Goal: Task Accomplishment & Management: Manage account settings

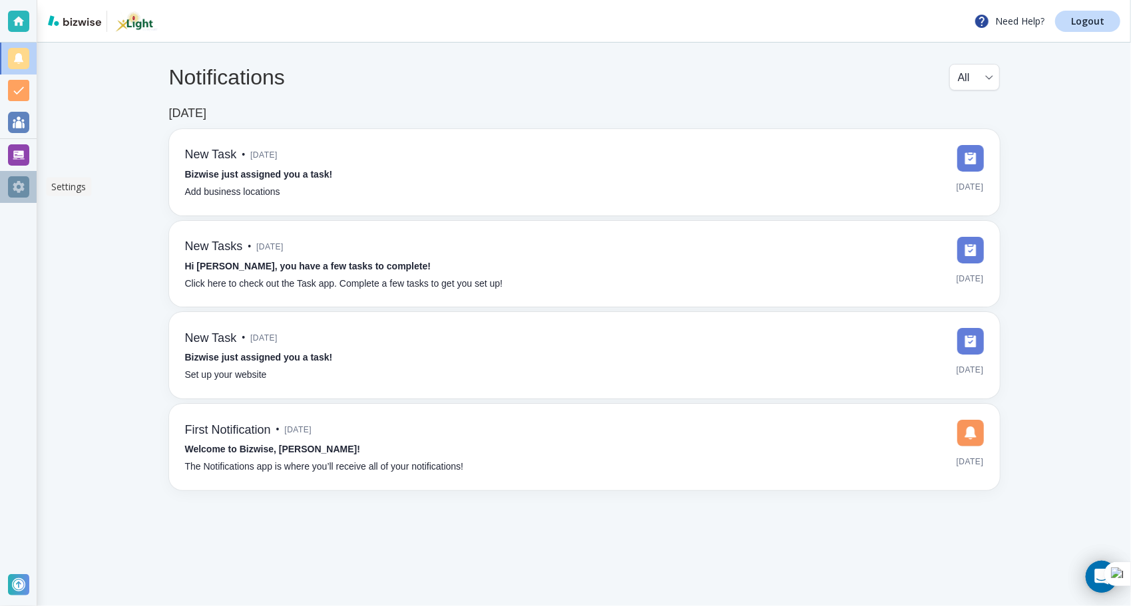
click at [19, 185] on div at bounding box center [18, 186] width 21 height 21
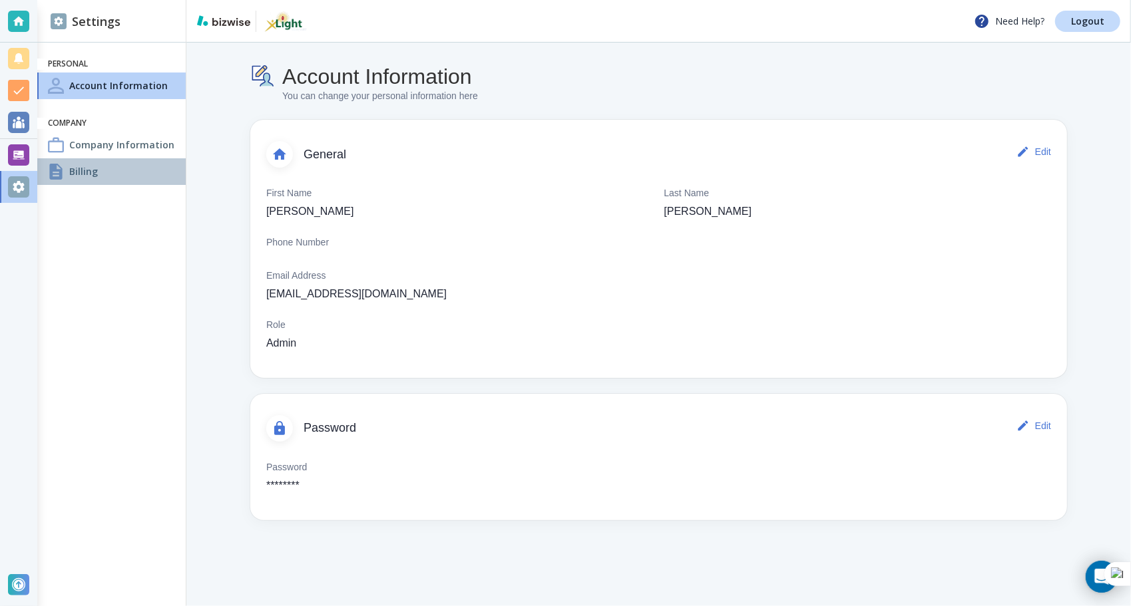
click at [77, 176] on h4 "Billing" at bounding box center [83, 171] width 29 height 14
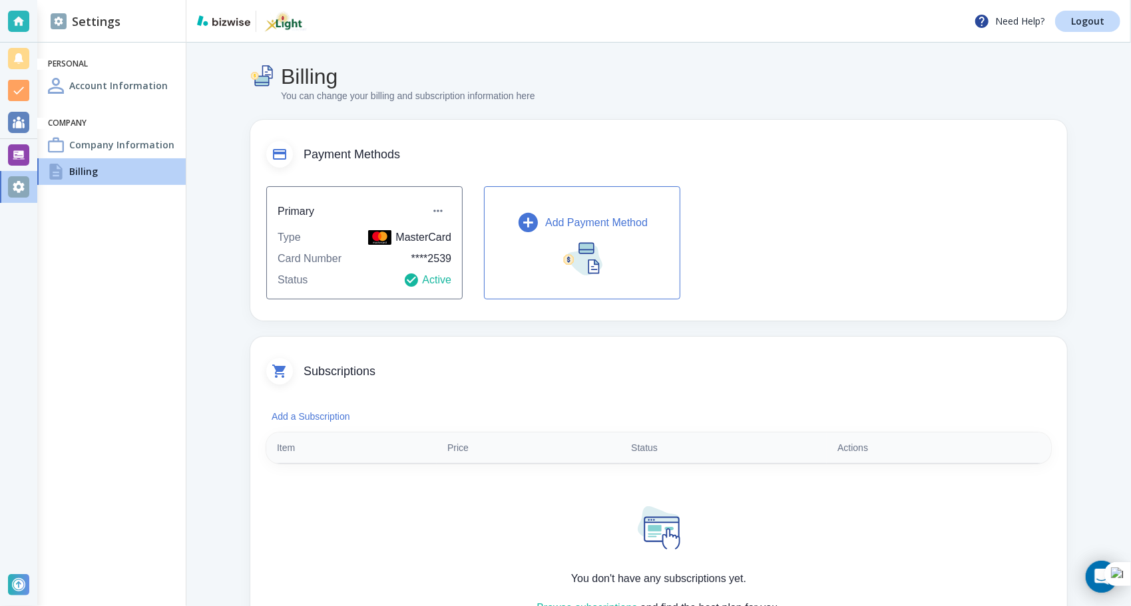
click at [528, 222] on icon "button" at bounding box center [527, 222] width 23 height 23
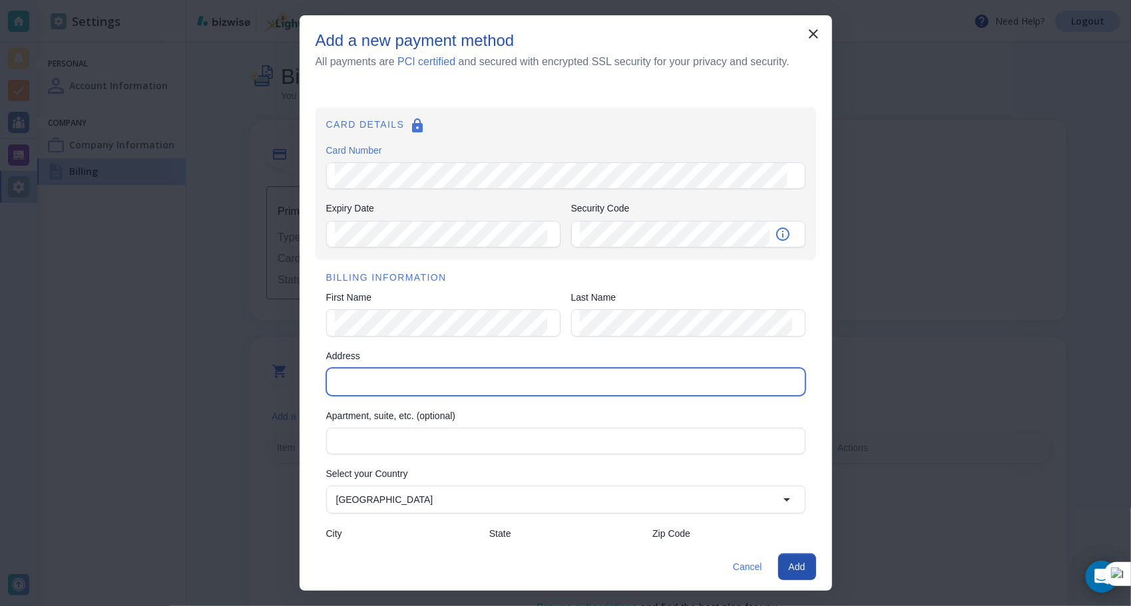
type input "[STREET_ADDRESS]"
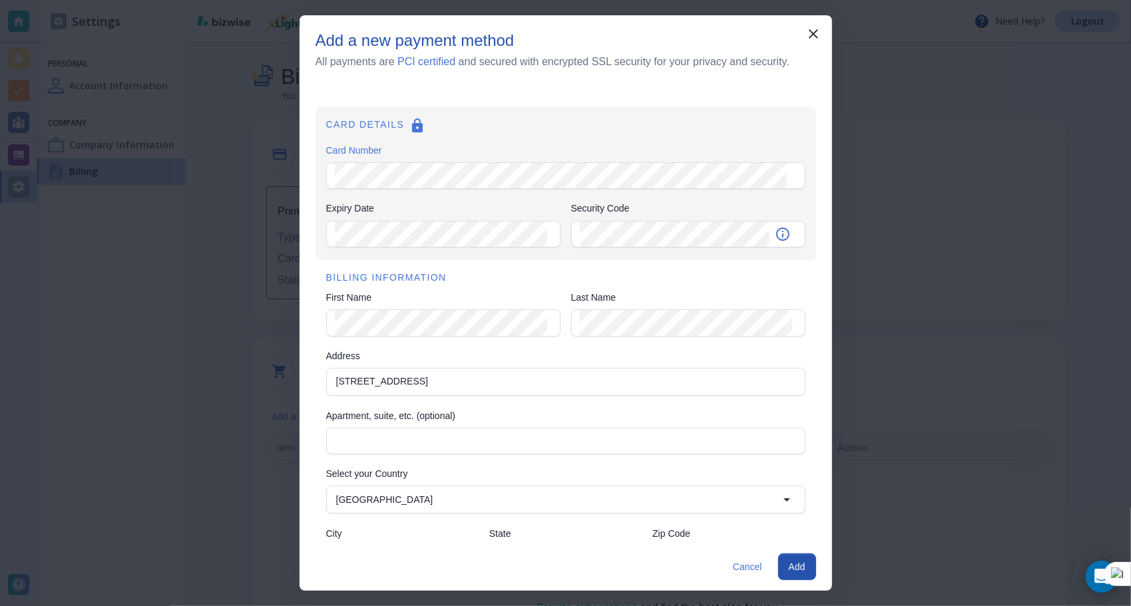
type input "LINDON"
type input "UT"
type input "84042"
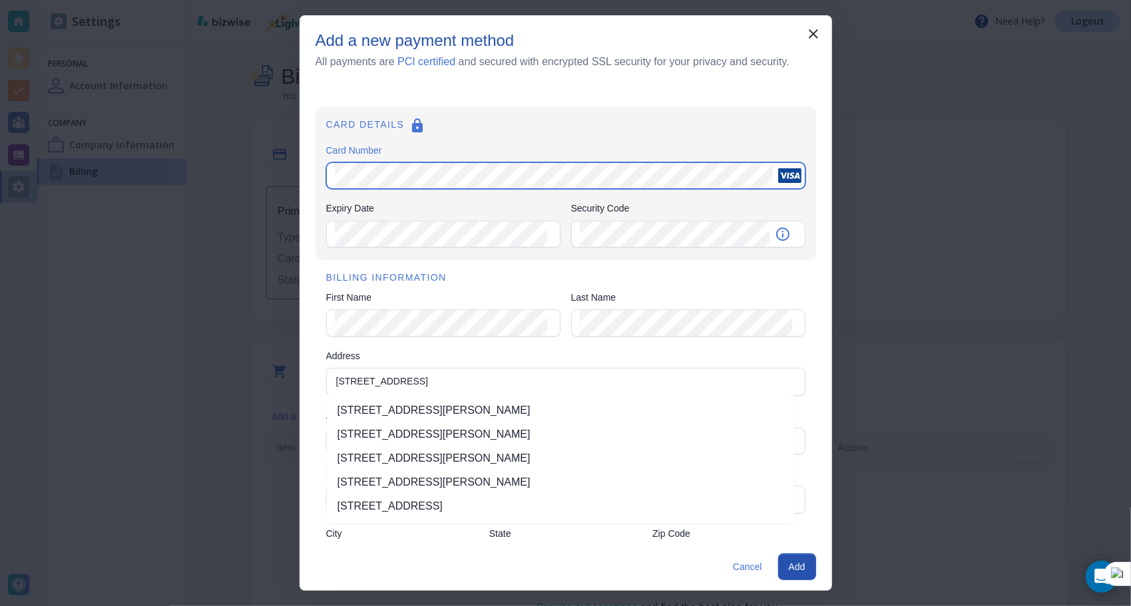
click at [299, 166] on div "CARD DETAILS Card Number Card Number Expiry Date Expiry Date Security Code Secu…" at bounding box center [565, 315] width 532 height 458
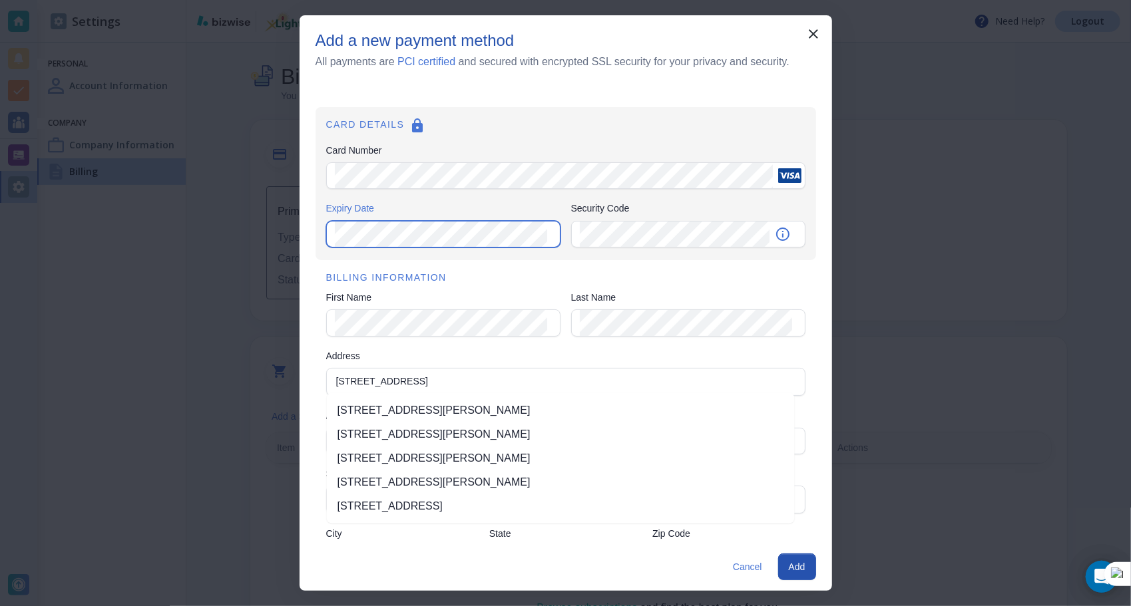
click at [271, 212] on div "Add a new payment method All payments are PCI certified and secured with encryp…" at bounding box center [565, 303] width 1131 height 606
click at [562, 271] on h6 "BILLING INFORMATION" at bounding box center [565, 278] width 479 height 15
click at [460, 413] on li "[STREET_ADDRESS][PERSON_NAME]" at bounding box center [561, 411] width 468 height 24
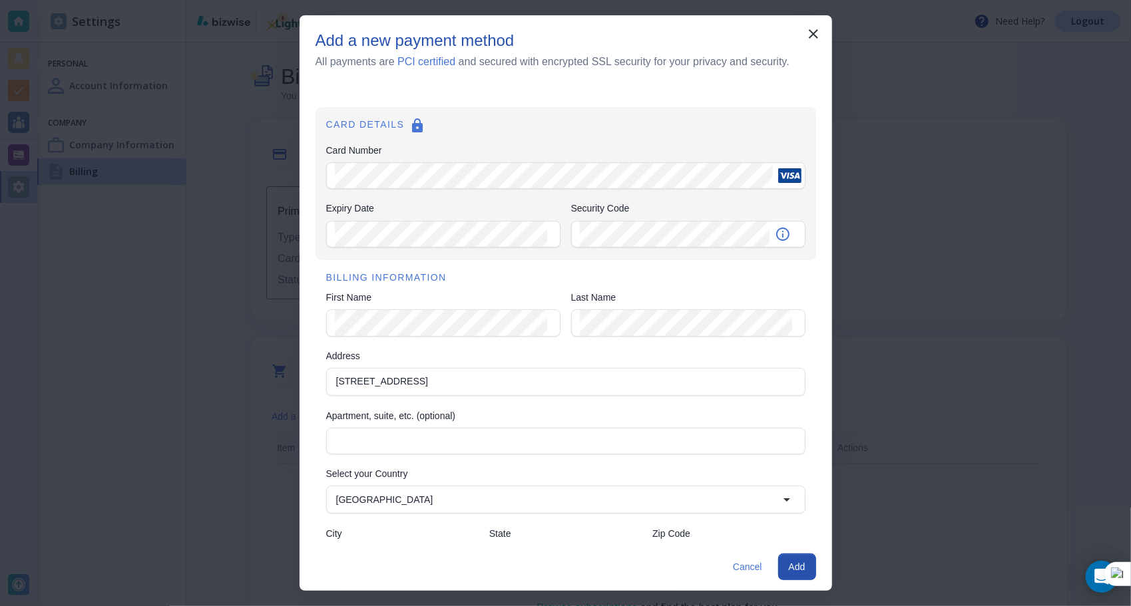
type input "[STREET_ADDRESS]"
type input "Lindon"
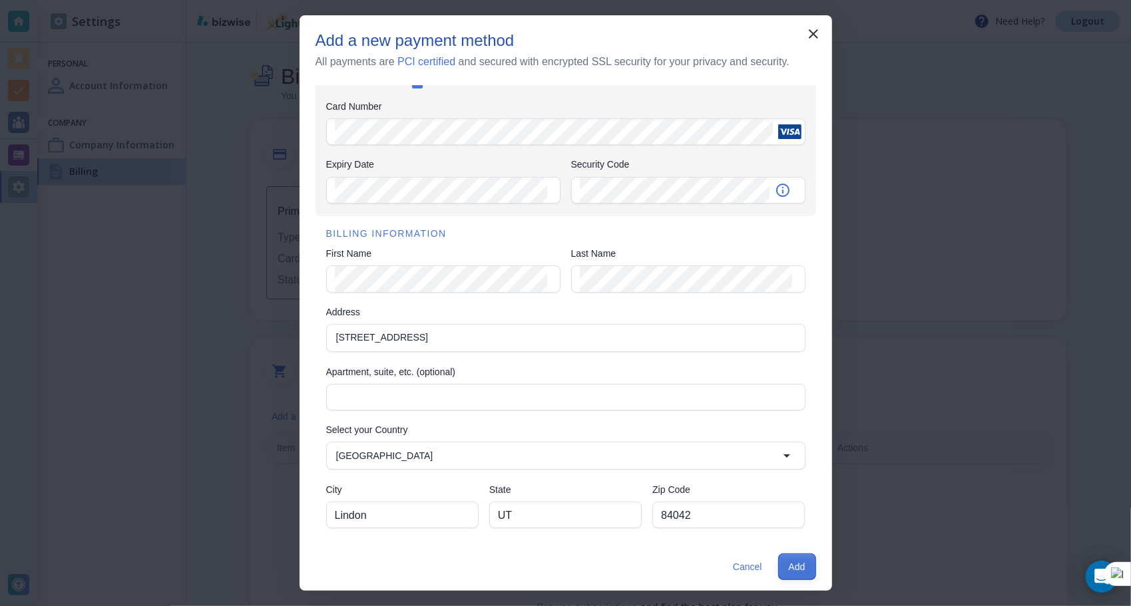
click at [793, 564] on button "Add" at bounding box center [797, 567] width 38 height 27
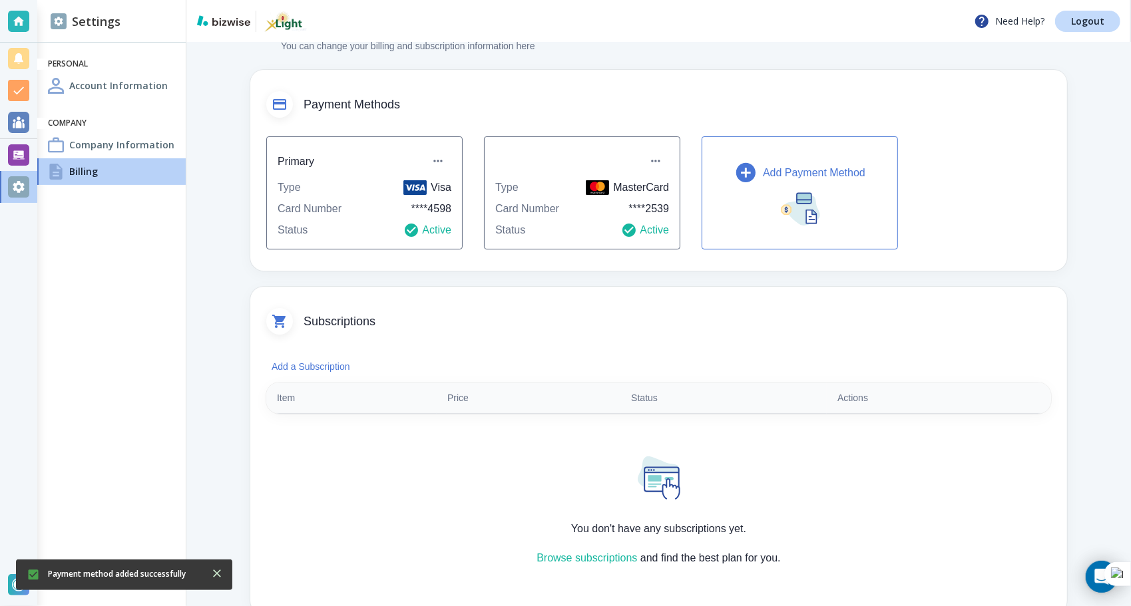
scroll to position [0, 0]
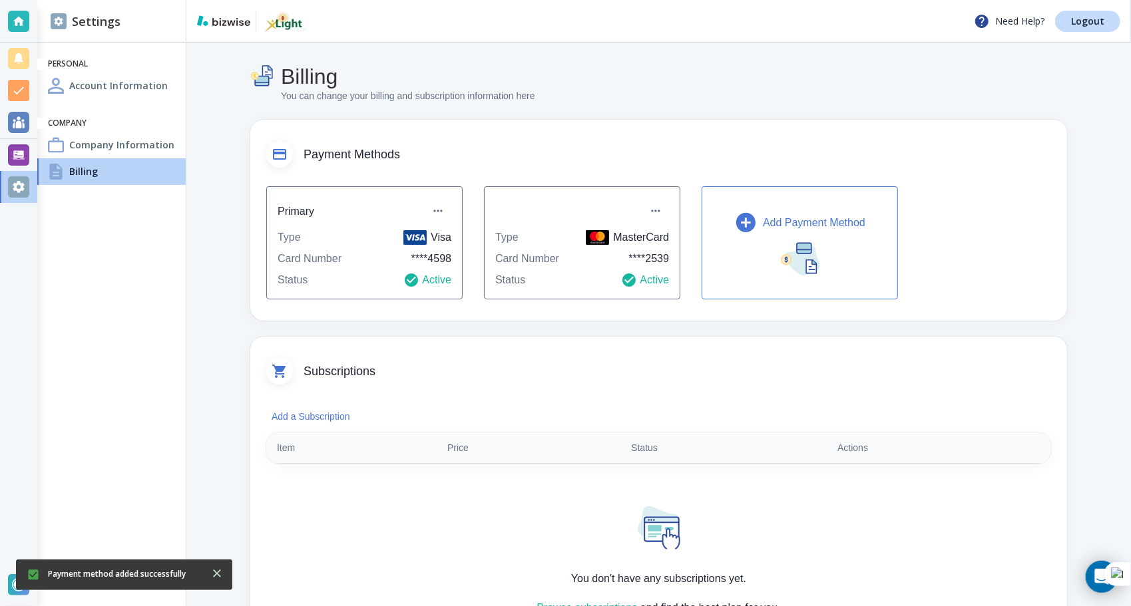
click at [104, 78] on div "Account Information" at bounding box center [111, 86] width 148 height 27
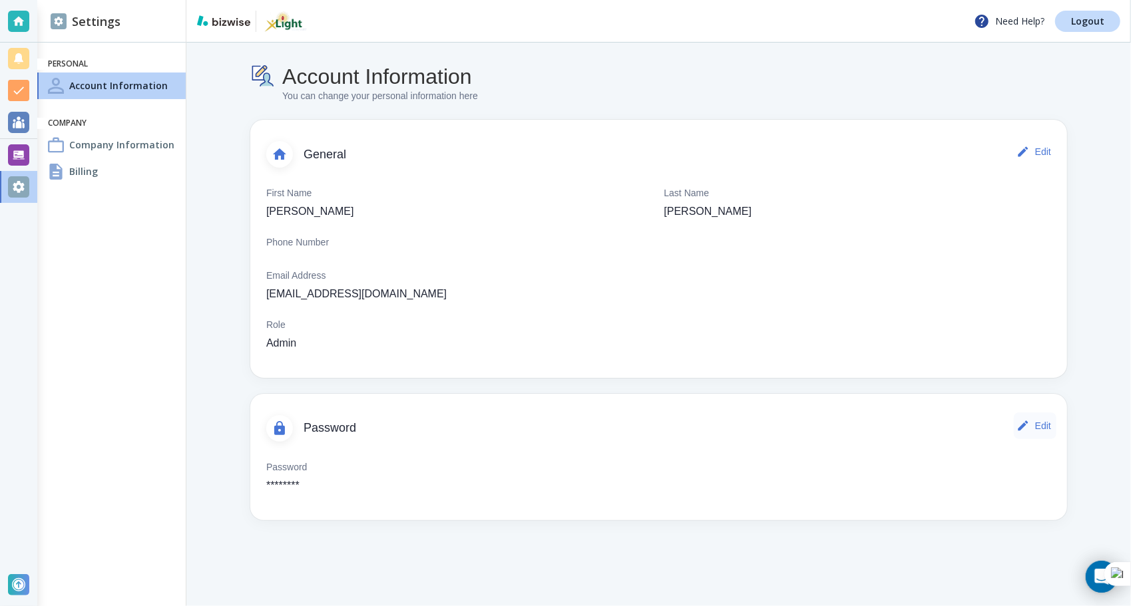
click at [1047, 425] on button "Edit" at bounding box center [1035, 426] width 43 height 27
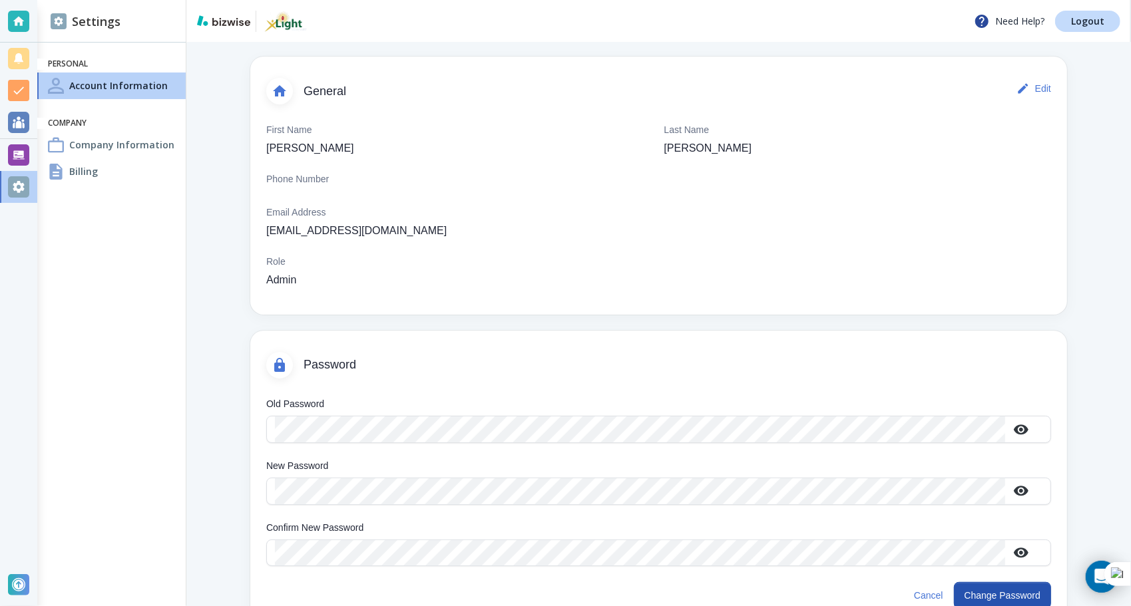
scroll to position [75, 0]
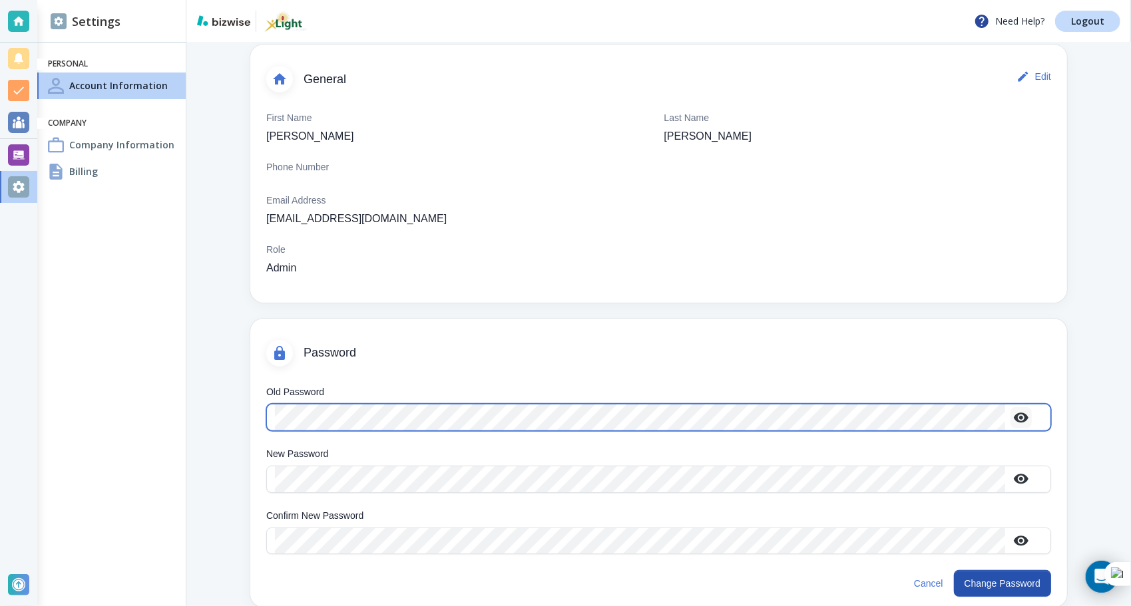
click at [1017, 418] on icon "button" at bounding box center [1021, 418] width 15 height 10
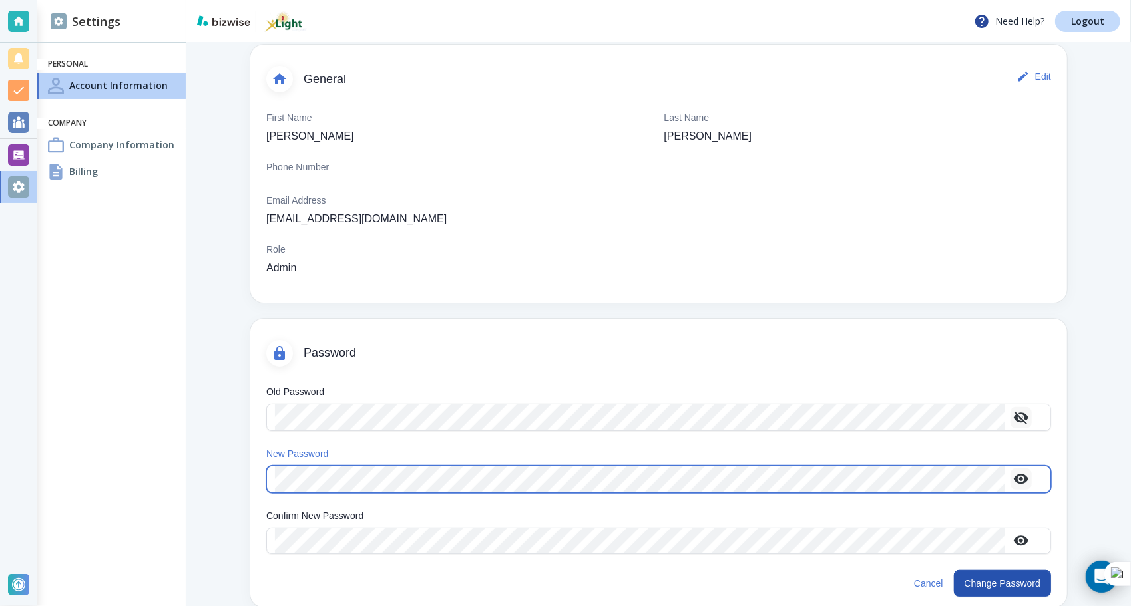
click at [1021, 479] on icon "button" at bounding box center [1021, 479] width 15 height 10
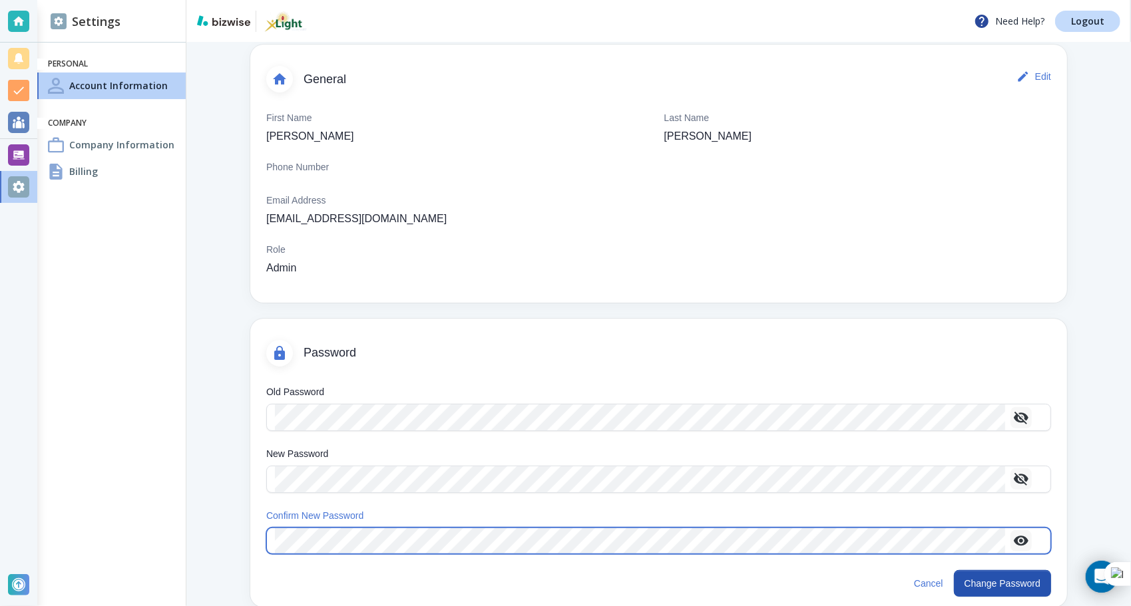
click at [1017, 536] on icon "button" at bounding box center [1021, 541] width 15 height 10
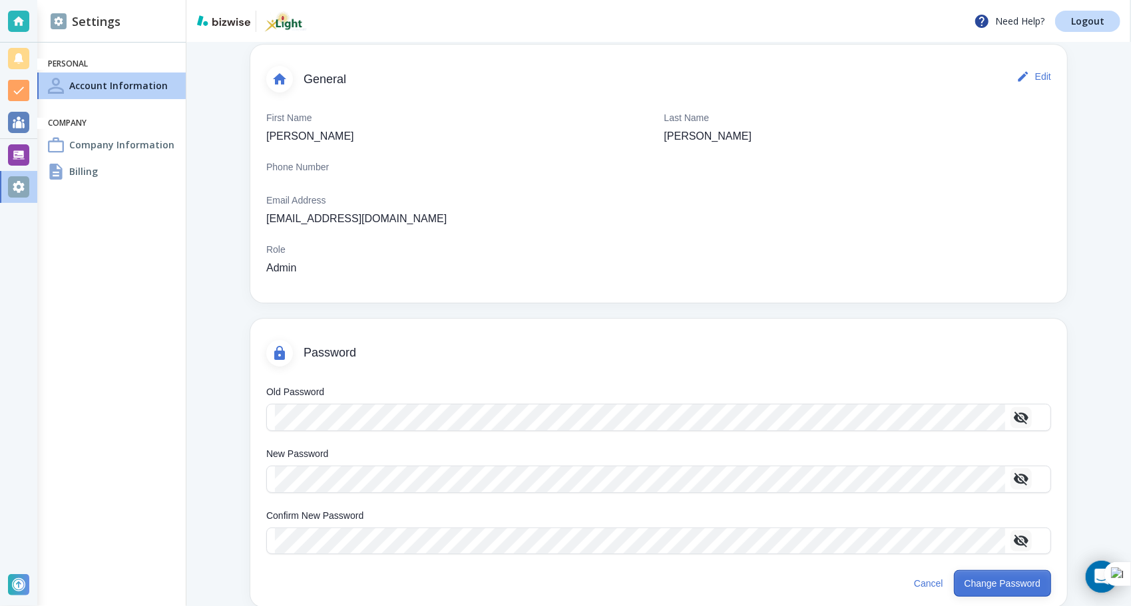
click at [1001, 580] on button "Change Password" at bounding box center [1002, 583] width 97 height 27
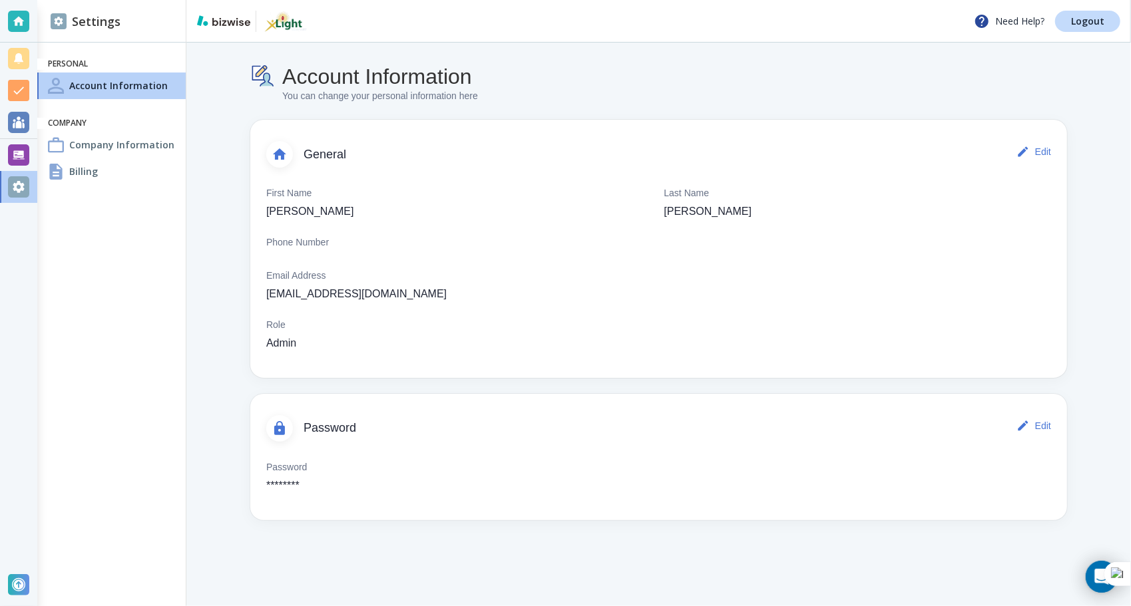
scroll to position [0, 0]
click at [1091, 20] on p "Logout" at bounding box center [1087, 21] width 33 height 9
